Goal: Information Seeking & Learning: Learn about a topic

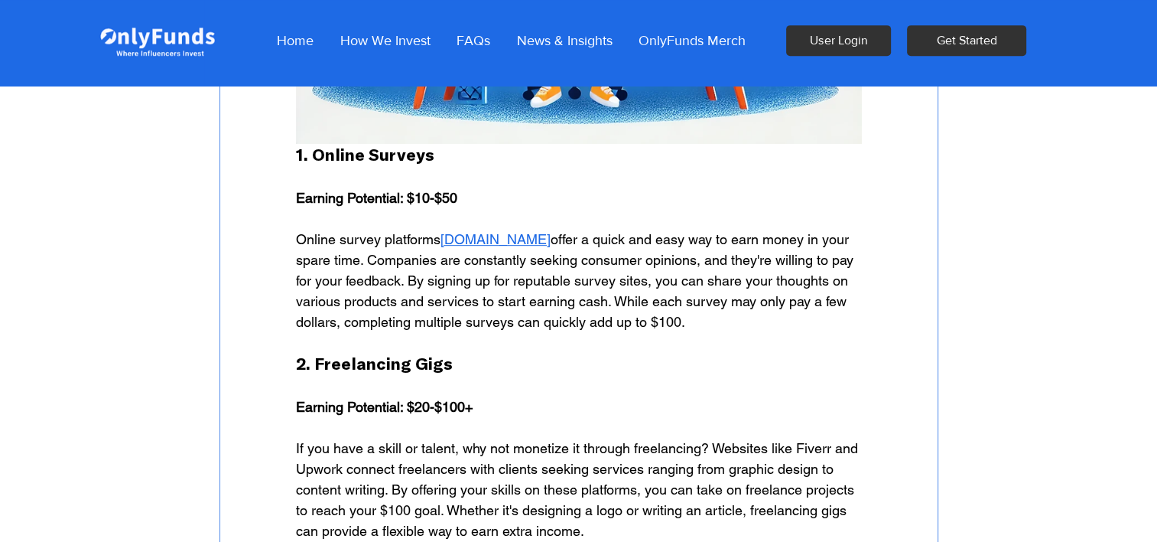
scroll to position [841, 0]
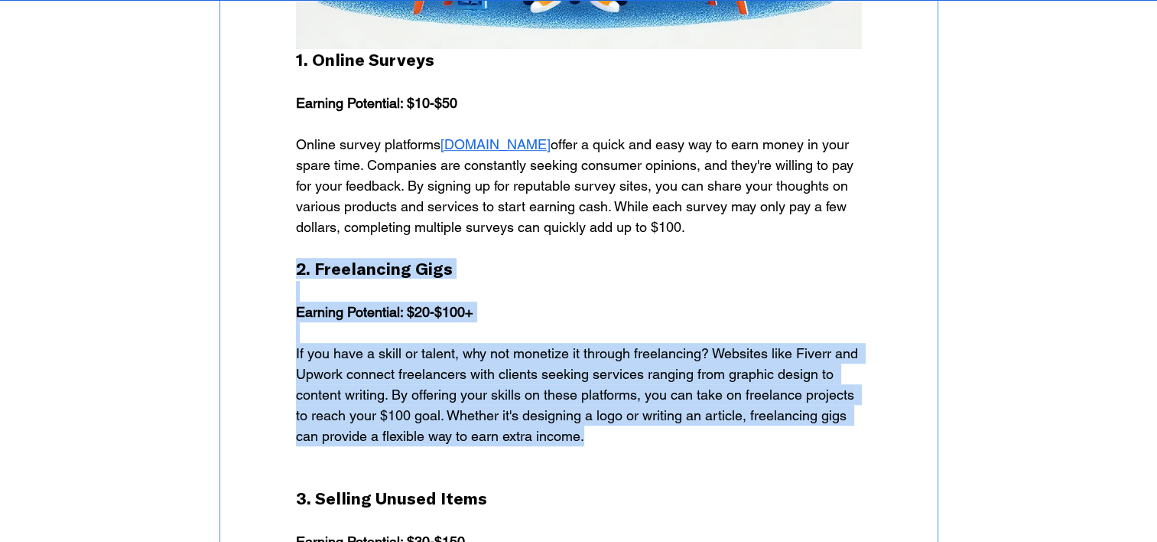
drag, startPoint x: 292, startPoint y: 278, endPoint x: 612, endPoint y: 453, distance: 364.2
click at [612, 454] on div "In a world where financial needs can sometimes be unpredictable, finding ways t…" at bounding box center [578, 289] width 717 height 1819
copy div "2. Freelancing Gigs Earning Potential: $20-$100+ If you have a skill or talent,…"
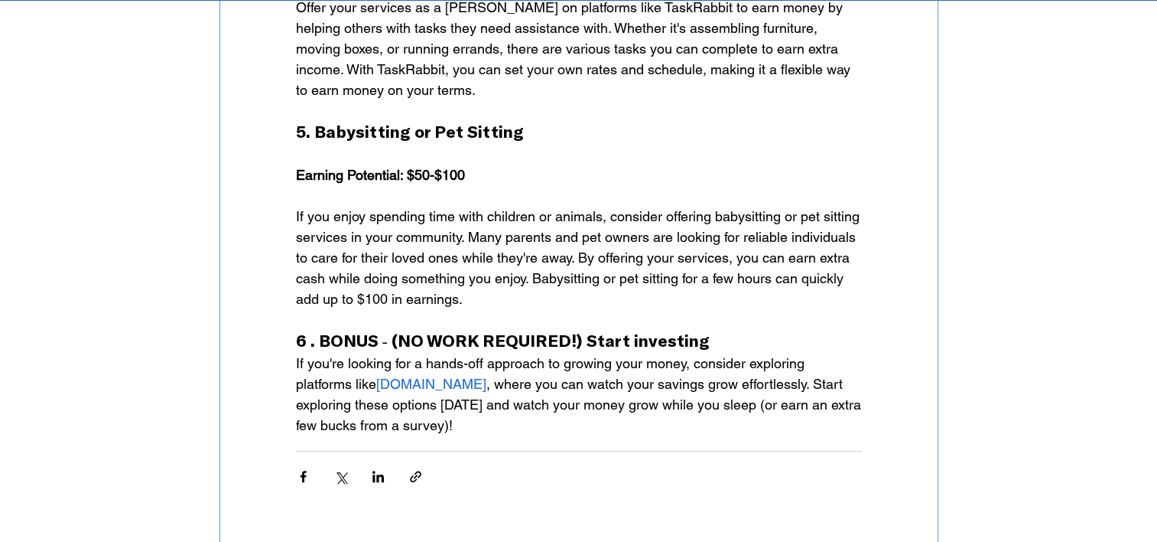
scroll to position [1606, 0]
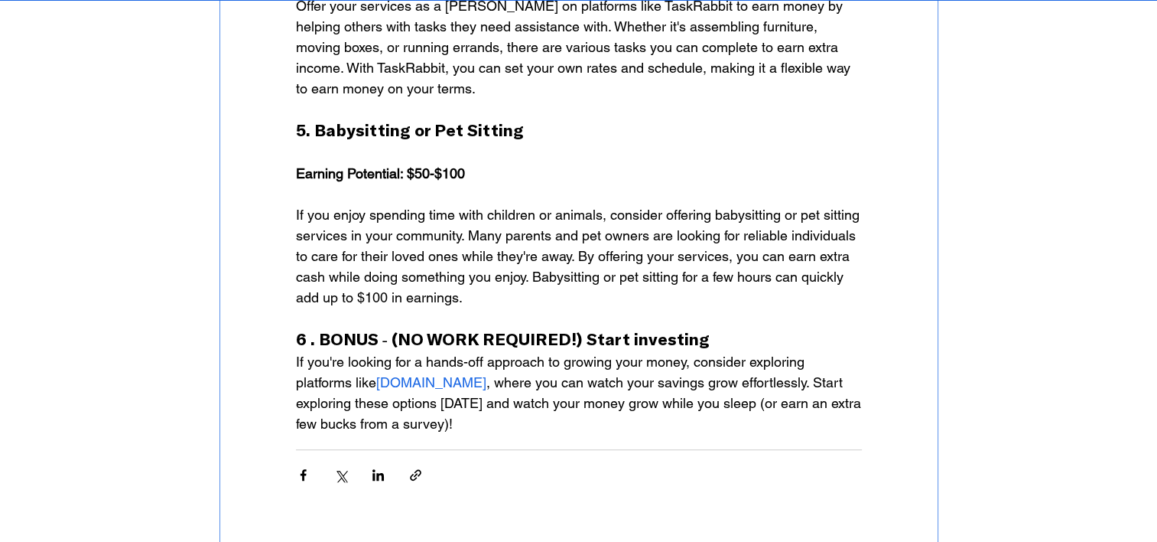
click at [408, 390] on span "onlyfunds.com" at bounding box center [431, 382] width 110 height 16
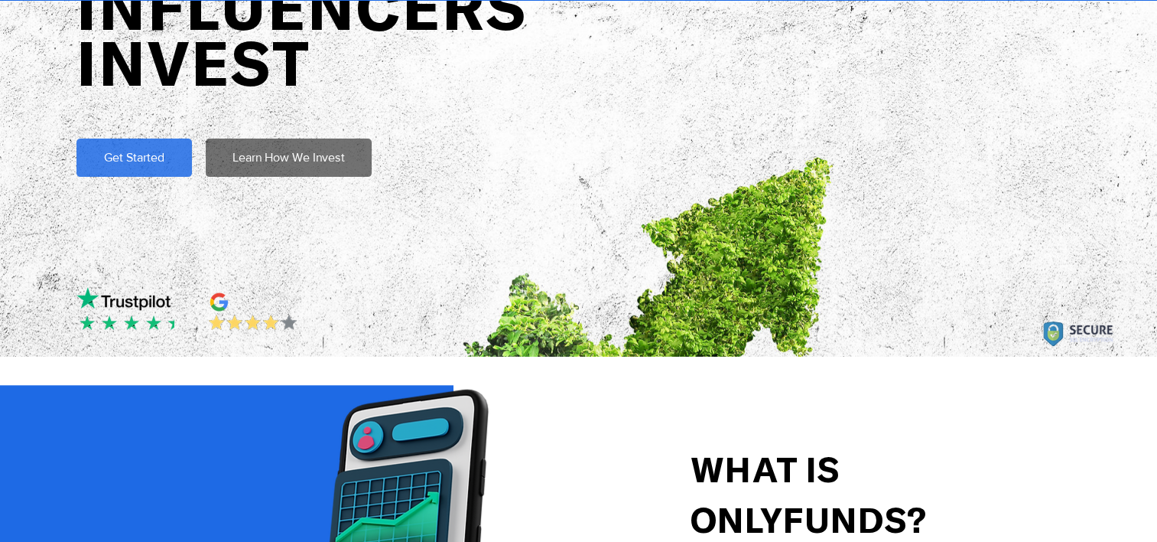
scroll to position [153, 0]
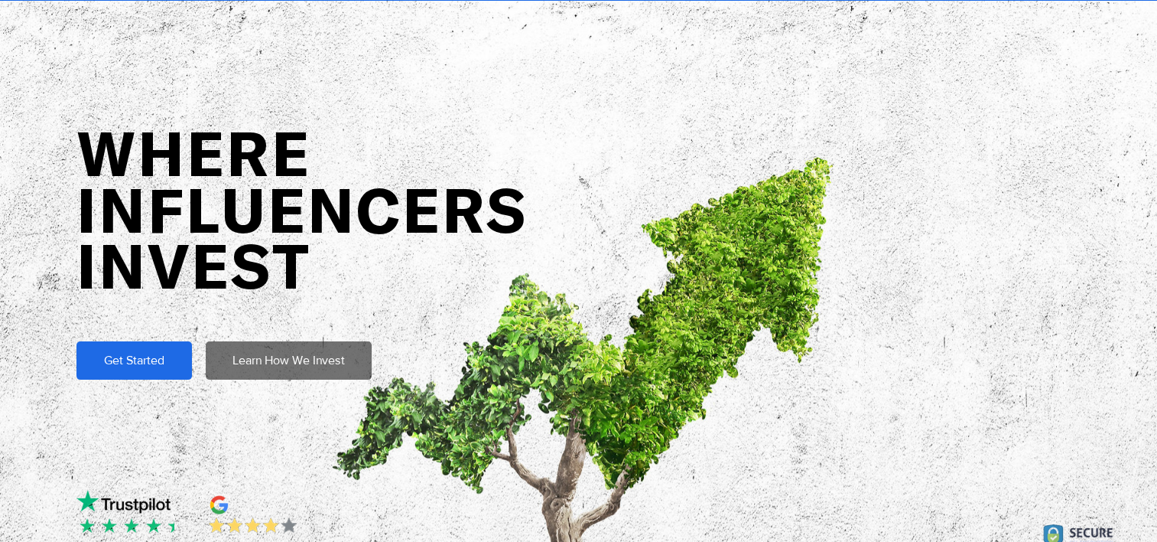
click at [119, 360] on span "Get Started" at bounding box center [134, 360] width 60 height 17
